Goal: Transaction & Acquisition: Purchase product/service

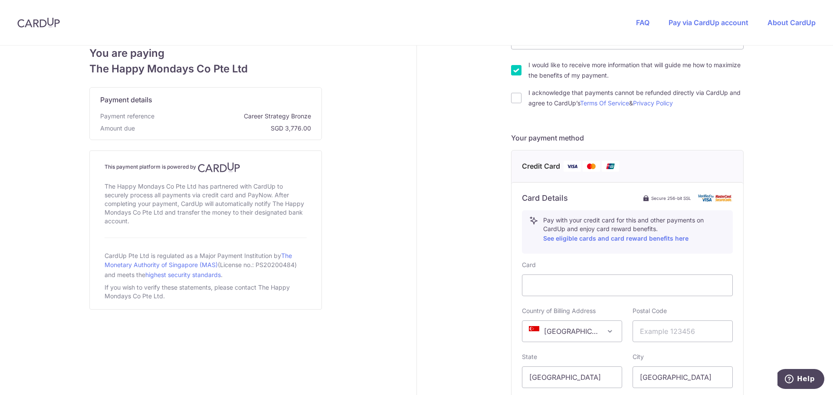
scroll to position [174, 0]
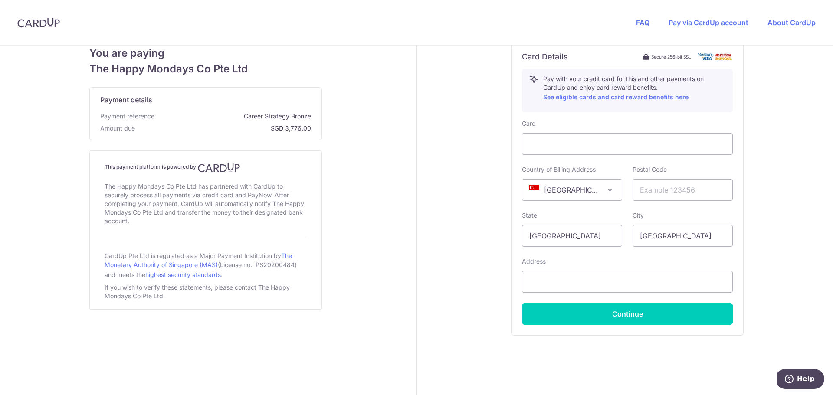
scroll to position [304, 0]
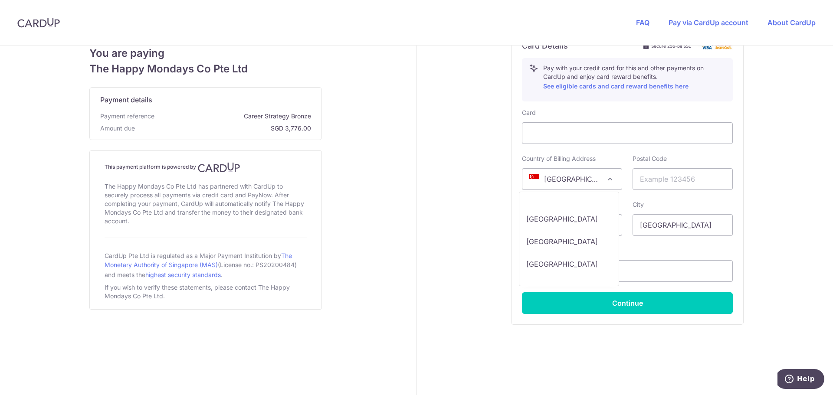
click at [600, 177] on span "[GEOGRAPHIC_DATA]" at bounding box center [572, 179] width 99 height 21
select select "AU"
drag, startPoint x: 574, startPoint y: 225, endPoint x: 514, endPoint y: 227, distance: 60.4
click at [517, 227] on div "State Singapore" at bounding box center [572, 219] width 111 height 36
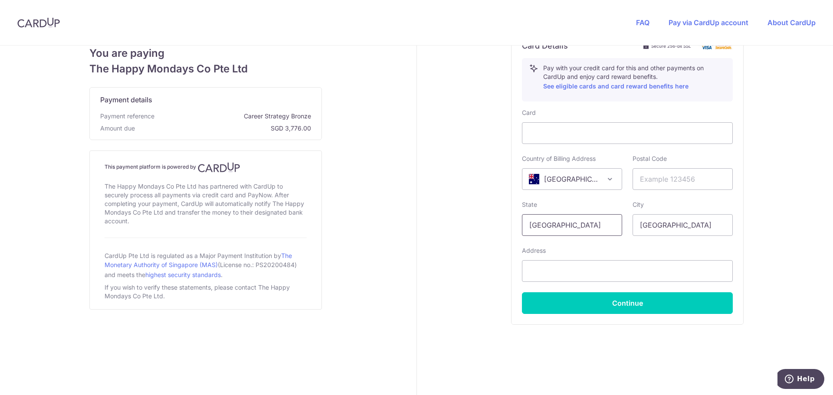
click at [547, 222] on input "[GEOGRAPHIC_DATA]" at bounding box center [572, 225] width 100 height 22
type input "Victoria"
click at [668, 224] on input "[GEOGRAPHIC_DATA]" at bounding box center [683, 225] width 100 height 22
click at [656, 228] on input "[GEOGRAPHIC_DATA]" at bounding box center [683, 225] width 100 height 22
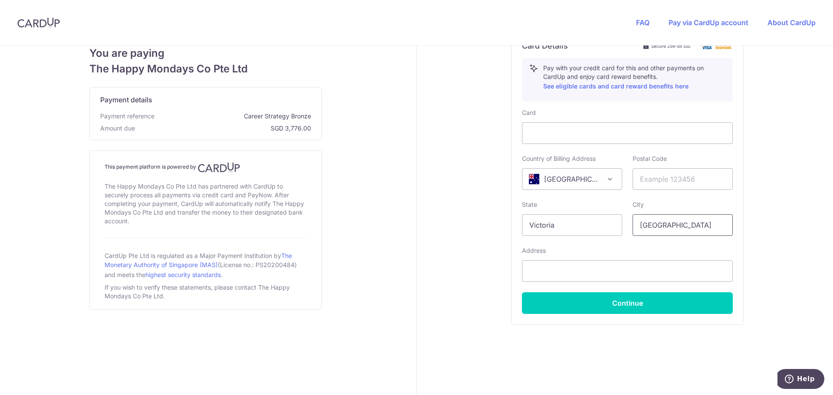
click at [656, 228] on input "[GEOGRAPHIC_DATA]" at bounding box center [683, 225] width 100 height 22
drag, startPoint x: 647, startPoint y: 225, endPoint x: 642, endPoint y: 224, distance: 4.4
click at [642, 224] on input "MElbourne" at bounding box center [683, 225] width 100 height 22
type input "Melbourne"
click at [766, 186] on div "Your details First Name Last Name Email Address Phone Number +376 +971 +93 +126…" at bounding box center [628, 70] width 422 height 657
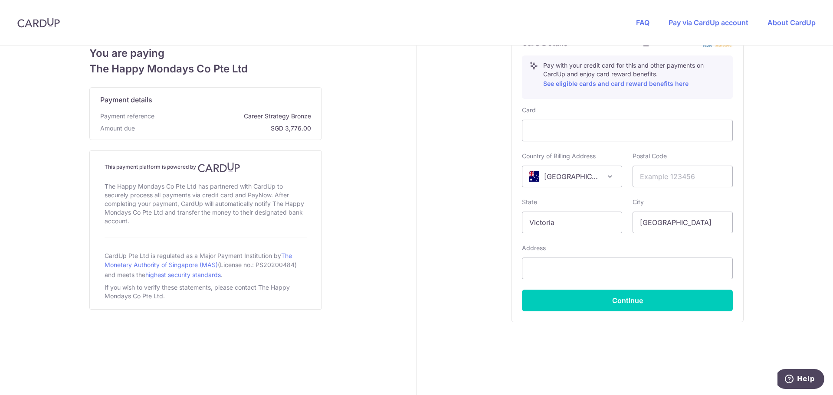
scroll to position [307, 0]
